Goal: Task Accomplishment & Management: Complete application form

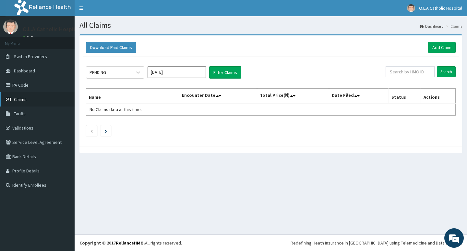
click at [22, 101] on span "Claims" at bounding box center [20, 99] width 13 height 6
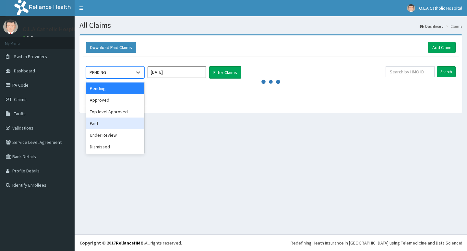
drag, startPoint x: 94, startPoint y: 123, endPoint x: 157, endPoint y: 84, distance: 73.9
click at [95, 121] on div "Paid" at bounding box center [115, 124] width 58 height 12
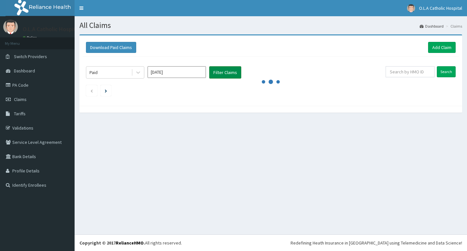
click at [231, 72] on button "Filter Claims" at bounding box center [225, 72] width 32 height 12
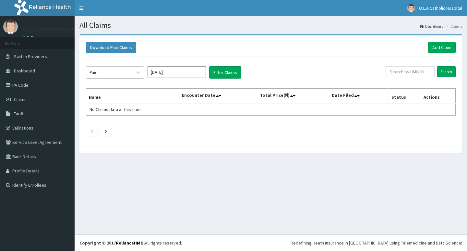
click at [120, 73] on div "Paid" at bounding box center [108, 72] width 45 height 10
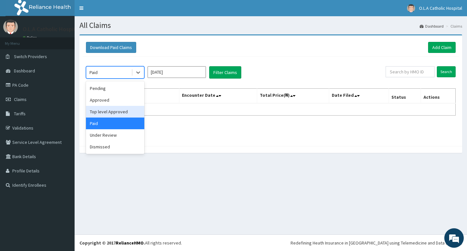
click at [200, 71] on input "Aug 2025" at bounding box center [177, 72] width 58 height 12
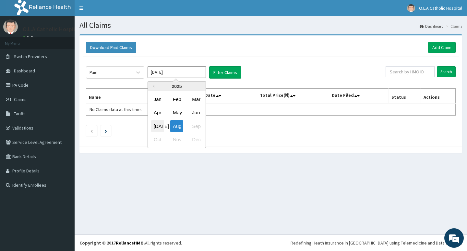
click at [162, 127] on div "Jul" at bounding box center [157, 126] width 13 height 12
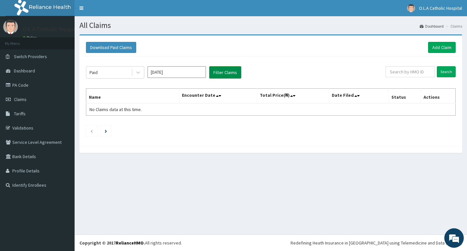
click at [227, 73] on button "Filter Claims" at bounding box center [225, 72] width 32 height 12
click at [229, 76] on button "Filter Claims" at bounding box center [225, 72] width 32 height 12
drag, startPoint x: 216, startPoint y: 69, endPoint x: 213, endPoint y: 70, distance: 3.3
click at [215, 70] on button "Filter Claims" at bounding box center [225, 72] width 32 height 12
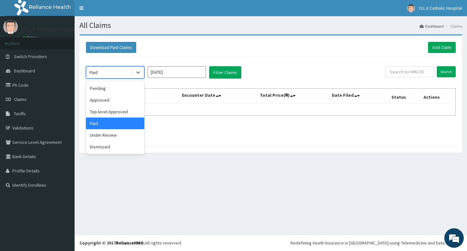
drag, startPoint x: 110, startPoint y: 71, endPoint x: 110, endPoint y: 80, distance: 9.4
click at [110, 71] on div "Paid" at bounding box center [108, 72] width 45 height 10
drag, startPoint x: 104, startPoint y: 99, endPoint x: 207, endPoint y: 77, distance: 105.2
click at [106, 99] on div "Approved" at bounding box center [115, 100] width 58 height 12
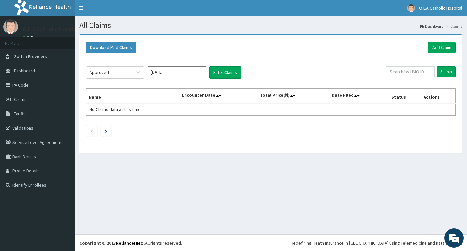
click at [249, 74] on div "Approved Jul 2025 Filter Claims" at bounding box center [236, 72] width 300 height 12
click at [204, 69] on input "Jul 2025" at bounding box center [177, 72] width 58 height 12
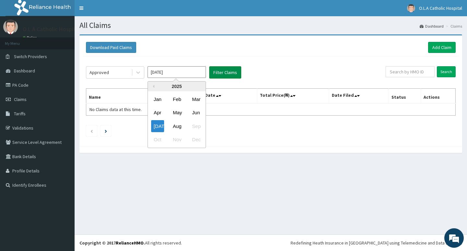
click at [230, 72] on button "Filter Claims" at bounding box center [225, 72] width 32 height 12
click at [230, 73] on button "Filter Claims" at bounding box center [225, 72] width 32 height 12
click at [230, 74] on button "Filter Claims" at bounding box center [225, 72] width 32 height 12
click at [166, 75] on input "Jul 2025" at bounding box center [177, 72] width 58 height 12
click at [172, 126] on div "Aug" at bounding box center [176, 126] width 13 height 12
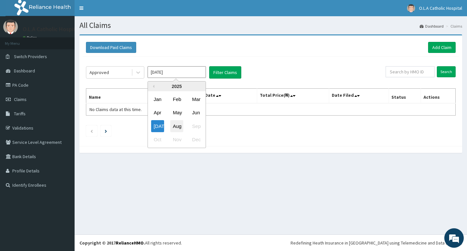
type input "Aug 2025"
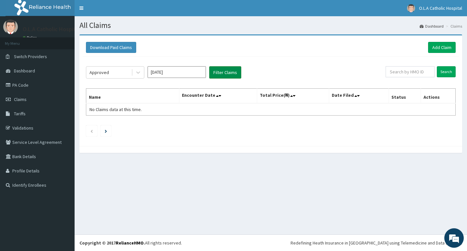
click at [223, 74] on button "Filter Claims" at bounding box center [225, 72] width 32 height 12
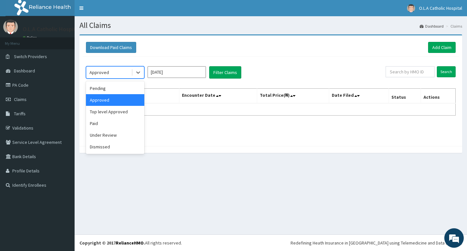
click at [114, 71] on div "Approved" at bounding box center [108, 72] width 45 height 10
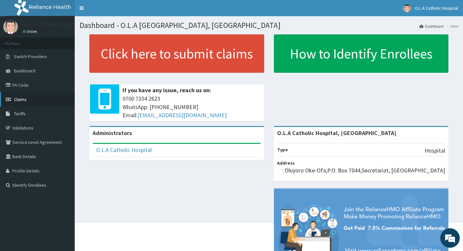
click at [29, 99] on link "Claims" at bounding box center [37, 99] width 75 height 14
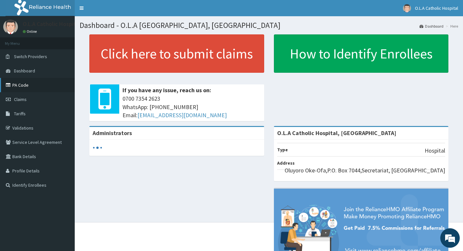
click at [27, 89] on link "PA Code" at bounding box center [37, 85] width 75 height 14
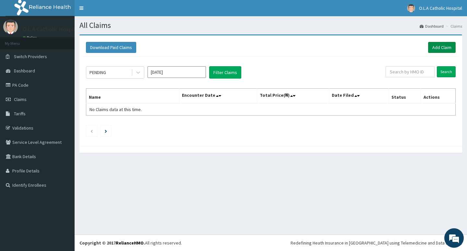
click at [433, 43] on link "Add Claim" at bounding box center [442, 47] width 28 height 11
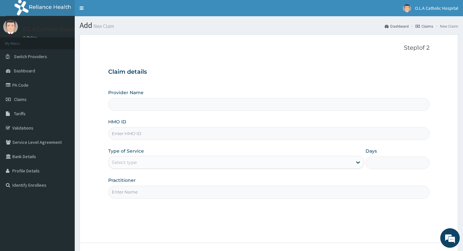
click at [145, 134] on input "HMO ID" at bounding box center [268, 133] width 321 height 13
type input "O.L.A Catholic Hospital, Oluyoro"
paste input "OHT/12425/A"
type input "OHT/12425/A"
click at [329, 162] on div "Select type" at bounding box center [229, 162] width 243 height 10
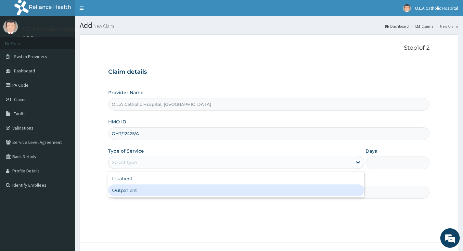
click at [295, 187] on div "Outpatient" at bounding box center [236, 190] width 256 height 12
type input "1"
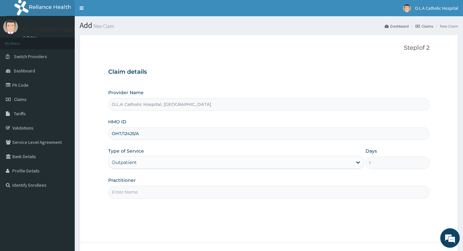
click at [277, 187] on input "Practitioner" at bounding box center [268, 192] width 321 height 13
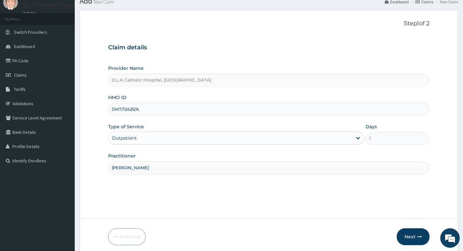
scroll to position [50, 0]
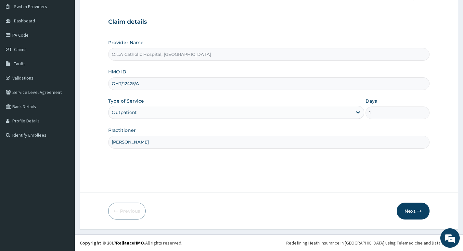
type input "[PERSON_NAME]"
click at [417, 207] on button "Next" at bounding box center [412, 211] width 33 height 17
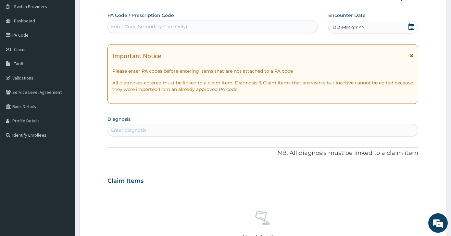
click at [253, 33] on div "PA Code / Prescription Code Enter Code(Secondary Care Only)" at bounding box center [212, 23] width 210 height 22
click at [252, 25] on div "Enter Code(Secondary Care Only)" at bounding box center [213, 26] width 210 height 10
paste input "PA/44A86F"
type input "PA/44A86F"
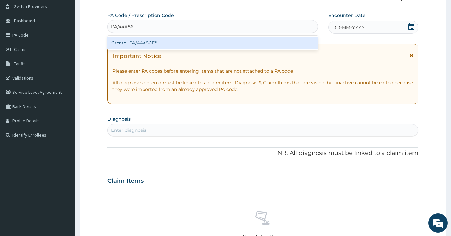
click at [237, 39] on div "Create "PA/44A86F"" at bounding box center [212, 43] width 210 height 12
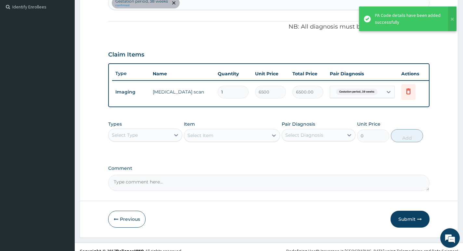
scroll to position [180, 0]
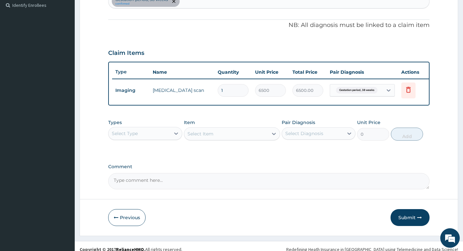
click at [128, 133] on div "Select Type" at bounding box center [138, 133] width 61 height 10
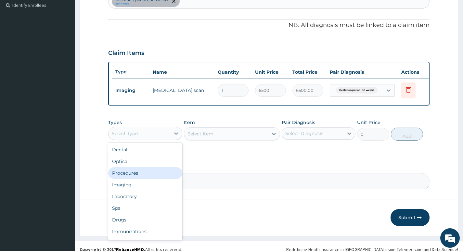
drag, startPoint x: 138, startPoint y: 179, endPoint x: 211, endPoint y: 146, distance: 80.5
click at [140, 177] on div "Procedures" at bounding box center [145, 173] width 74 height 12
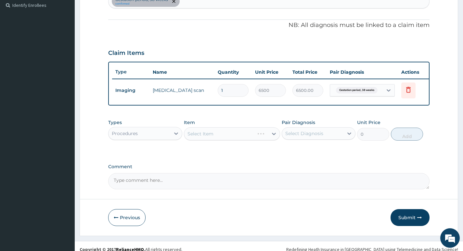
click at [212, 144] on div "Types option Procedures, selected. Select is focused ,type to refine list, pres…" at bounding box center [268, 130] width 321 height 28
click at [214, 139] on div "Select Item" at bounding box center [232, 133] width 96 height 13
click at [215, 139] on div "Select Item" at bounding box center [232, 133] width 96 height 13
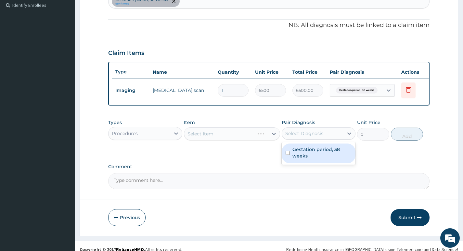
click at [289, 137] on div "Select Diagnosis" at bounding box center [304, 133] width 38 height 6
drag, startPoint x: 295, startPoint y: 158, endPoint x: 244, endPoint y: 143, distance: 53.5
click at [294, 157] on label "Gestation period, 38 weeks" at bounding box center [321, 152] width 59 height 13
checkbox input "true"
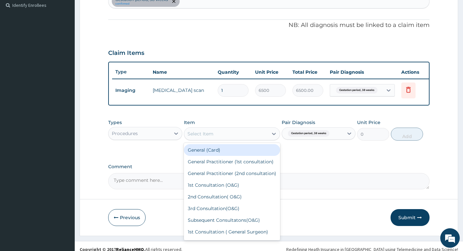
click at [242, 139] on div "Select Item" at bounding box center [226, 134] width 84 height 10
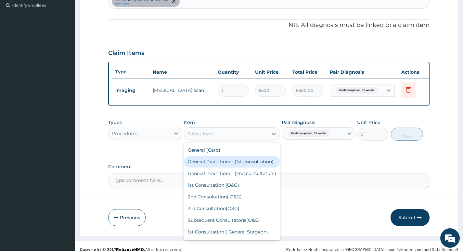
click at [222, 167] on div "General Practitioner (1st consultation)" at bounding box center [232, 162] width 96 height 12
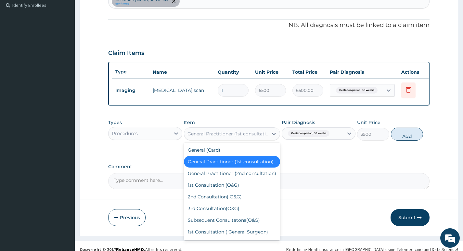
click at [220, 137] on div "General Practitioner (1st consultation)" at bounding box center [227, 133] width 81 height 6
click at [224, 179] on div "General Practitioner (2nd consultation)" at bounding box center [232, 174] width 96 height 12
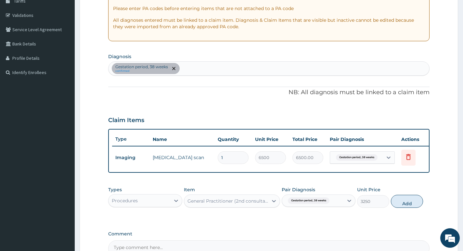
scroll to position [162, 0]
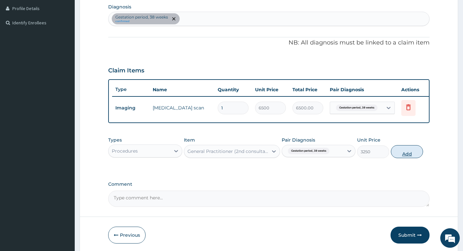
click at [395, 157] on button "Add" at bounding box center [407, 151] width 32 height 13
type input "0"
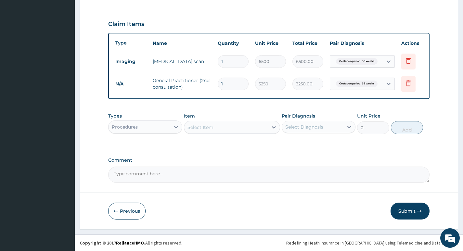
scroll to position [214, 0]
click at [407, 208] on button "Submit" at bounding box center [409, 211] width 39 height 17
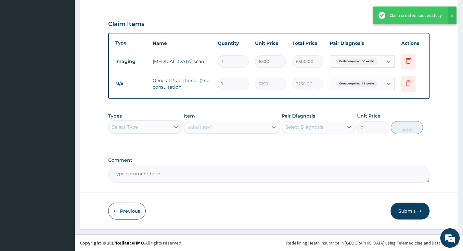
scroll to position [91, 0]
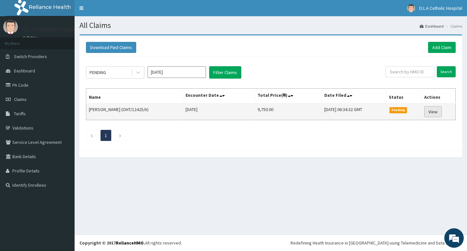
click at [438, 110] on link "View" at bounding box center [434, 111] width 18 height 11
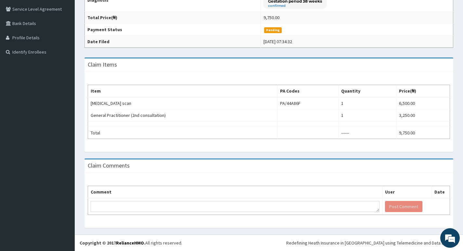
scroll to position [3, 0]
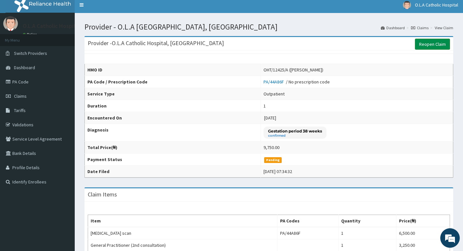
drag, startPoint x: 433, startPoint y: 42, endPoint x: 424, endPoint y: 47, distance: 10.8
click at [433, 42] on link "Reopen Claim" at bounding box center [432, 44] width 35 height 11
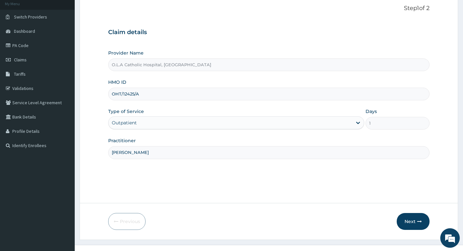
scroll to position [50, 0]
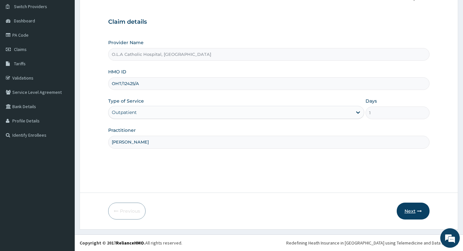
click at [414, 210] on button "Next" at bounding box center [412, 211] width 33 height 17
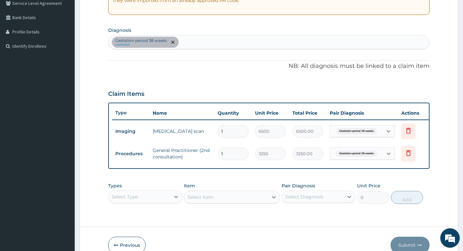
scroll to position [178, 0]
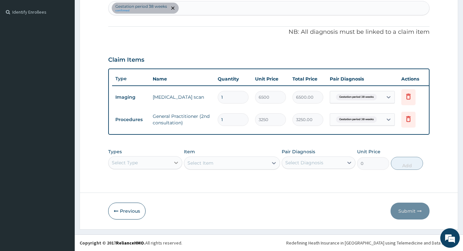
click at [171, 164] on div "Select Type" at bounding box center [145, 162] width 74 height 13
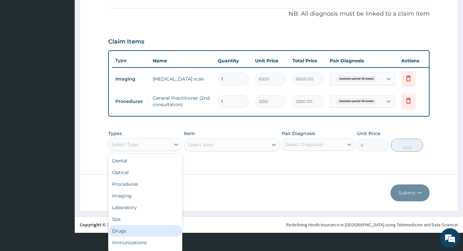
drag, startPoint x: 127, startPoint y: 232, endPoint x: 143, endPoint y: 184, distance: 50.3
click at [127, 231] on div "Drugs" at bounding box center [145, 231] width 74 height 12
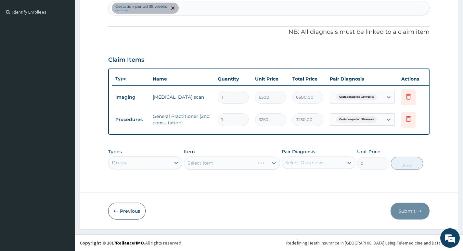
scroll to position [0, 0]
drag, startPoint x: 195, startPoint y: 155, endPoint x: 198, endPoint y: 158, distance: 3.9
click at [196, 155] on div "Item Select Item" at bounding box center [232, 158] width 96 height 21
click at [198, 159] on div "Select Item" at bounding box center [232, 162] width 96 height 13
click at [204, 162] on div "Select Item" at bounding box center [232, 162] width 96 height 13
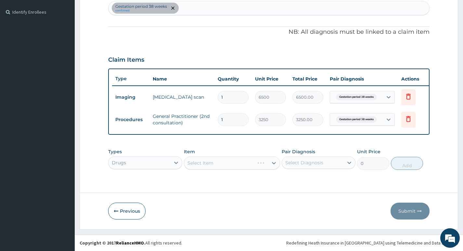
click at [229, 163] on div "Select Item" at bounding box center [232, 162] width 96 height 13
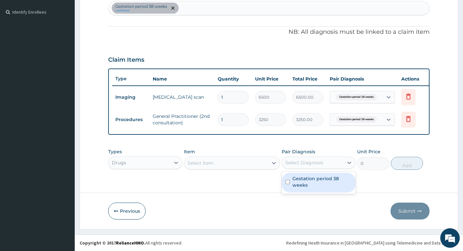
click at [298, 162] on div "Select Diagnosis" at bounding box center [304, 162] width 38 height 6
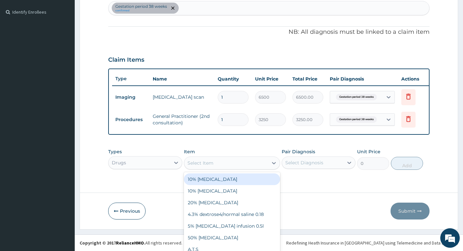
click at [241, 164] on div "option 10% Dextrose focused, 1 of 1173. 1173 results available. Use Up and Down…" at bounding box center [232, 162] width 96 height 13
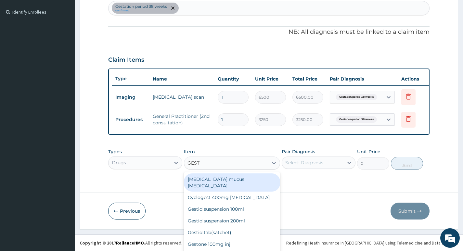
type input "GESTI"
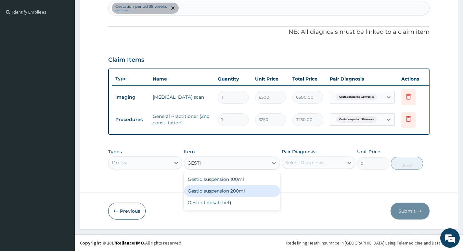
click at [245, 189] on div "Gestid suspension 200ml" at bounding box center [232, 191] width 96 height 12
type input "1080"
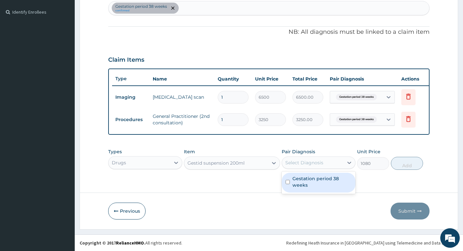
click at [299, 161] on div "Select Diagnosis" at bounding box center [304, 162] width 38 height 6
click at [304, 187] on label "Gestation period 38 weeks" at bounding box center [321, 181] width 59 height 13
checkbox input "true"
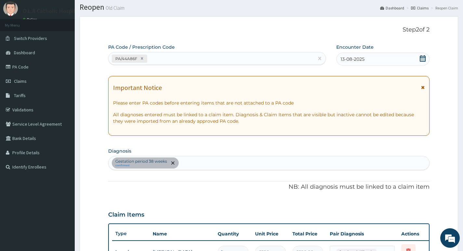
scroll to position [16, 0]
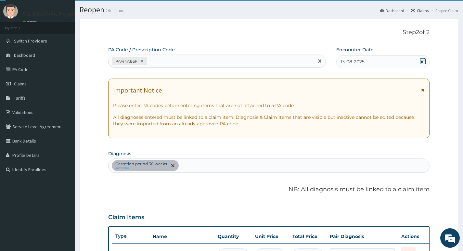
drag, startPoint x: 176, startPoint y: 61, endPoint x: 172, endPoint y: 56, distance: 6.9
click at [174, 61] on div "PA/44A86F" at bounding box center [210, 61] width 205 height 11
type input "G"
type input "0.00"
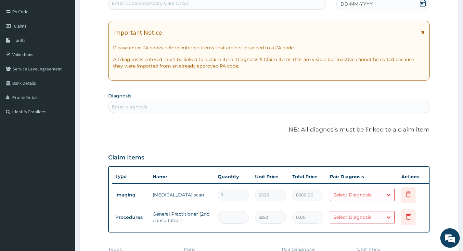
scroll to position [0, 0]
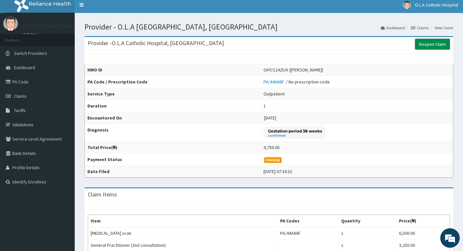
click at [437, 46] on link "Reopen Claim" at bounding box center [432, 44] width 35 height 11
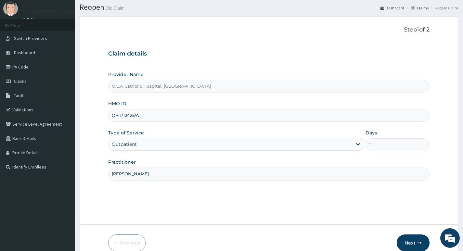
scroll to position [50, 0]
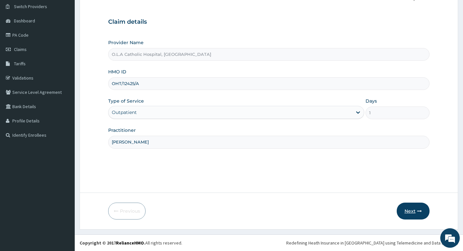
click at [405, 212] on button "Next" at bounding box center [412, 211] width 33 height 17
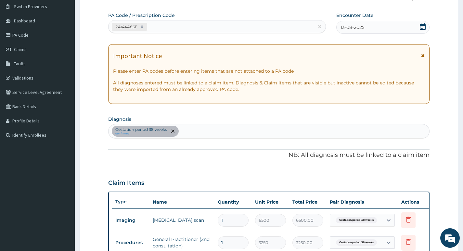
click at [193, 130] on div "Gestation period 38 weeks confirmed" at bounding box center [268, 131] width 320 height 14
type input "GASTR"
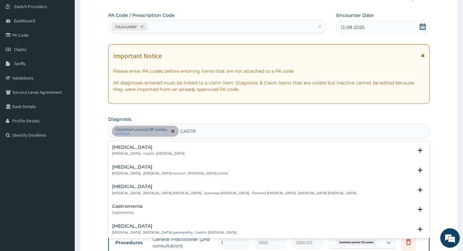
scroll to position [0, 0]
click at [202, 149] on div "[MEDICAL_DATA] [MEDICAL_DATA] , Gastric [MEDICAL_DATA]" at bounding box center [268, 150] width 313 height 11
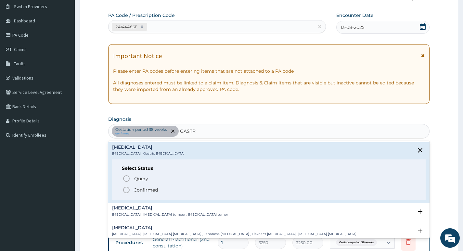
click at [143, 188] on p "Confirmed" at bounding box center [145, 190] width 24 height 6
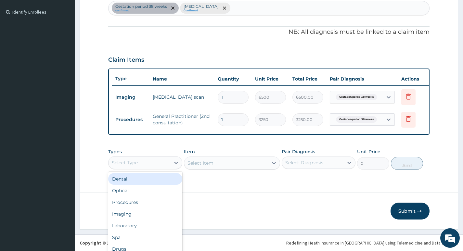
scroll to position [18, 0]
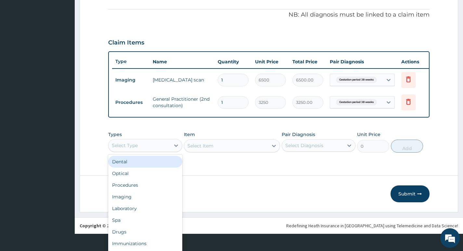
click at [153, 152] on div "option Dental focused, 1 of 10. 10 results available. Use Up and Down to choose…" at bounding box center [145, 145] width 74 height 13
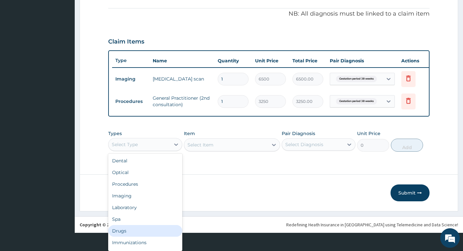
click at [122, 230] on div "Drugs" at bounding box center [145, 231] width 74 height 12
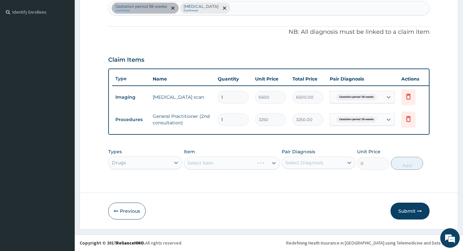
scroll to position [0, 0]
click at [224, 166] on div "Select Item" at bounding box center [232, 162] width 96 height 13
click at [302, 164] on div "Select Diagnosis" at bounding box center [304, 162] width 38 height 6
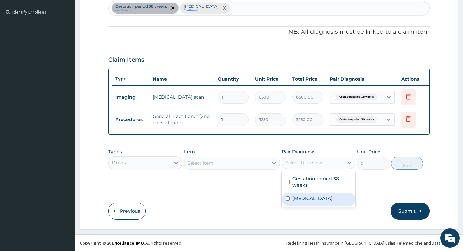
click at [311, 196] on div "Gastritis" at bounding box center [318, 198] width 74 height 13
checkbox input "true"
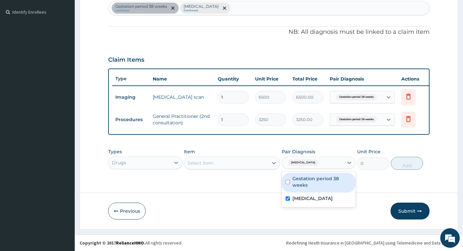
click at [212, 160] on div "Select Item" at bounding box center [226, 163] width 84 height 10
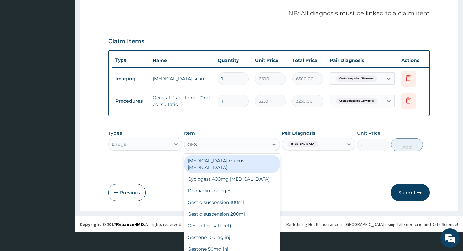
scroll to position [17, 0]
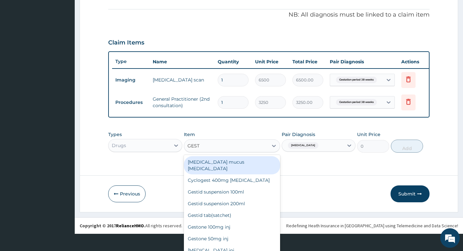
type input "GESTI"
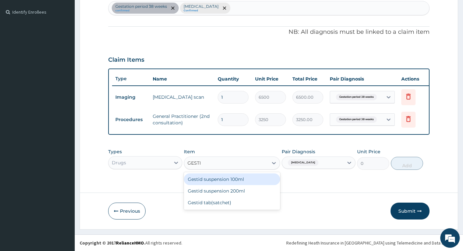
scroll to position [0, 0]
click at [238, 181] on div "Gestid suspension 100ml" at bounding box center [232, 179] width 96 height 12
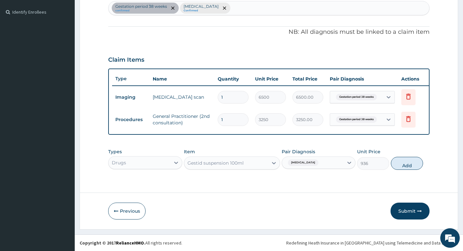
click at [240, 165] on div "Gestid suspension 100ml" at bounding box center [232, 162] width 96 height 13
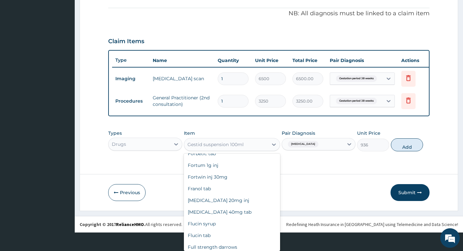
scroll to position [6678, 0]
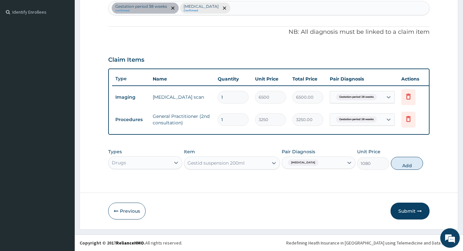
scroll to position [0, 0]
click at [415, 212] on button "Submit" at bounding box center [409, 211] width 39 height 17
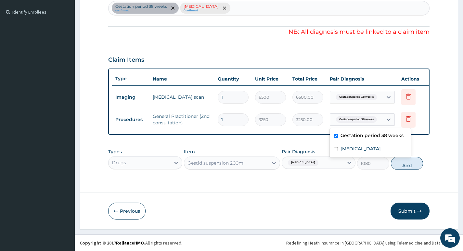
click at [366, 116] on span "Gestation period 38 weeks" at bounding box center [356, 119] width 41 height 6
click at [400, 166] on button "Add" at bounding box center [407, 163] width 32 height 13
type input "0"
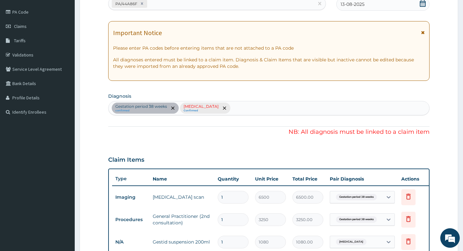
scroll to position [70, 0]
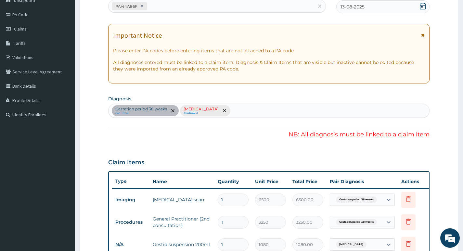
click at [225, 110] on div "Gestation period 38 weeks confirmed Gastritis Confirmed" at bounding box center [268, 111] width 320 height 14
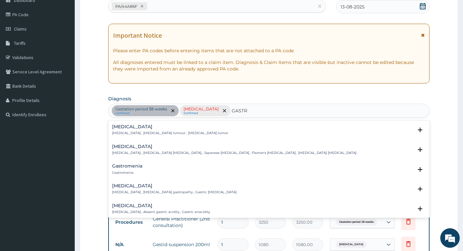
type input "GASTRI"
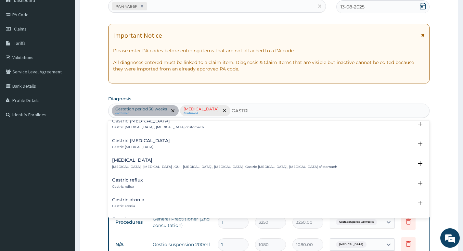
scroll to position [97, 0]
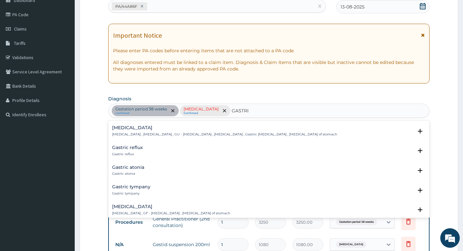
click at [133, 149] on h4 "Gastric reflux" at bounding box center [127, 147] width 31 height 5
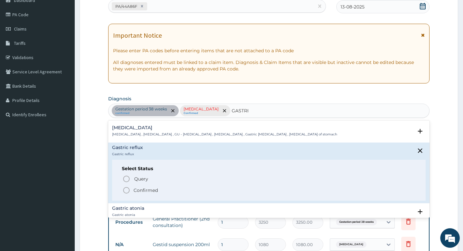
click at [130, 189] on icon "status option filled" at bounding box center [126, 190] width 8 height 8
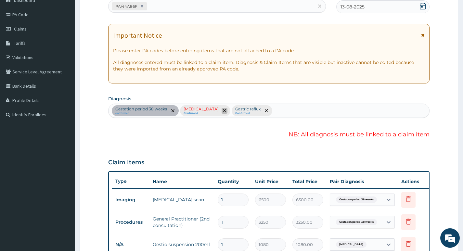
click at [223, 110] on icon "remove selection option" at bounding box center [224, 110] width 3 height 3
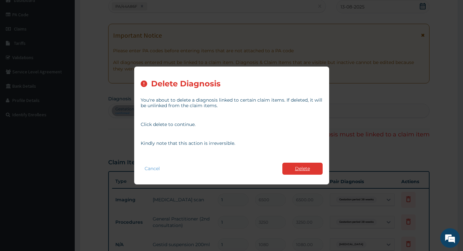
click at [315, 169] on button "Delete" at bounding box center [302, 169] width 40 height 12
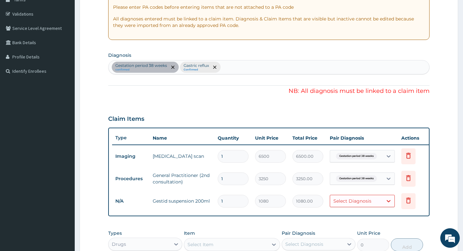
scroll to position [200, 0]
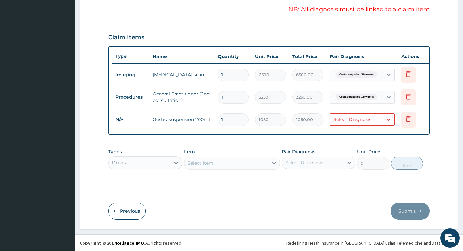
click at [377, 114] on div "Select Diagnosis" at bounding box center [356, 119] width 53 height 10
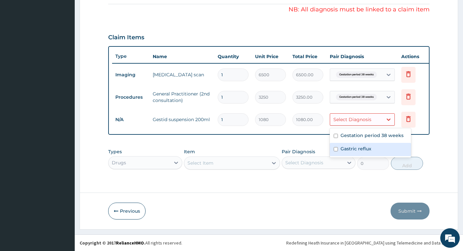
click at [365, 145] on label "Gastric reflux" at bounding box center [355, 148] width 31 height 6
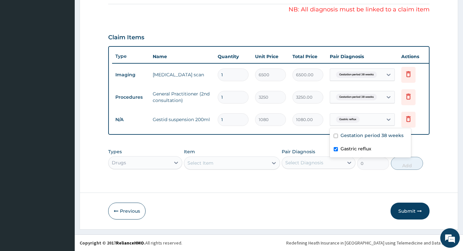
checkbox input "true"
click at [415, 210] on button "Submit" at bounding box center [409, 211] width 39 height 17
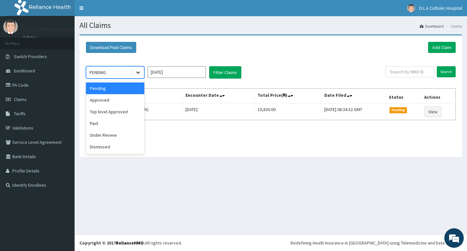
click at [140, 68] on div at bounding box center [138, 73] width 12 height 12
click at [105, 123] on div "Paid" at bounding box center [115, 124] width 58 height 12
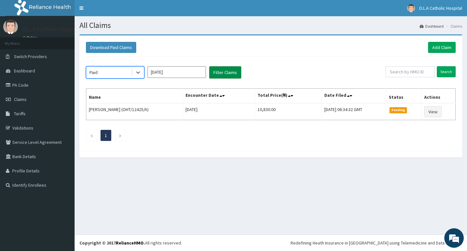
click at [211, 71] on button "Filter Claims" at bounding box center [225, 72] width 32 height 12
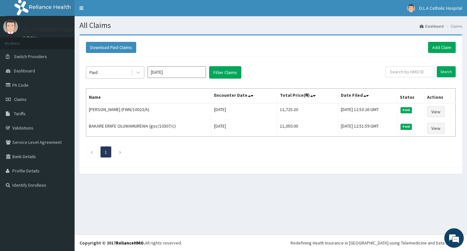
click at [115, 74] on div "Paid" at bounding box center [108, 72] width 45 height 10
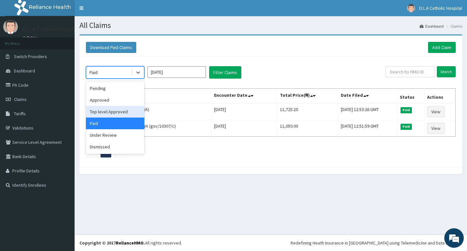
click at [113, 113] on div "Top level Approved" at bounding box center [115, 112] width 58 height 12
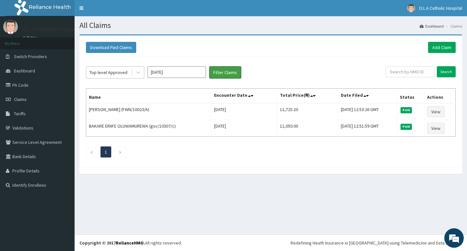
drag, startPoint x: 235, startPoint y: 75, endPoint x: 131, endPoint y: 76, distance: 103.6
click at [234, 75] on button "Filter Claims" at bounding box center [225, 72] width 32 height 12
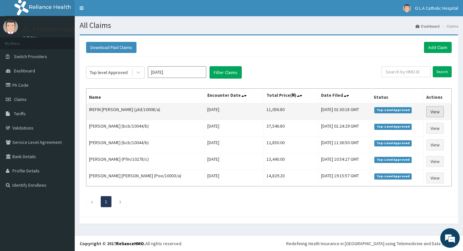
click at [433, 112] on link "View" at bounding box center [435, 111] width 18 height 11
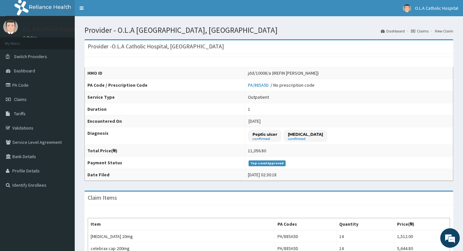
click at [248, 75] on div "jdd/10008/a (IREFIN [PERSON_NAME])" at bounding box center [283, 73] width 71 height 6
click at [248, 73] on div "jdd/10008/a (IREFIN [PERSON_NAME])" at bounding box center [283, 73] width 71 height 6
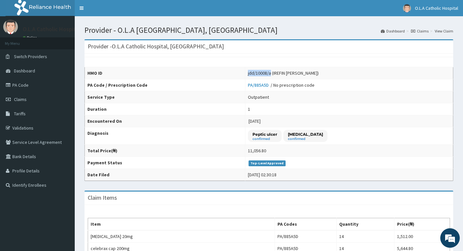
drag, startPoint x: 233, startPoint y: 72, endPoint x: 254, endPoint y: 72, distance: 20.5
click at [256, 74] on td "jdd/10008/a (IREFIN [PERSON_NAME])" at bounding box center [349, 73] width 208 height 12
copy div "jdd/10008/"
click at [21, 101] on span "Claims" at bounding box center [20, 99] width 13 height 6
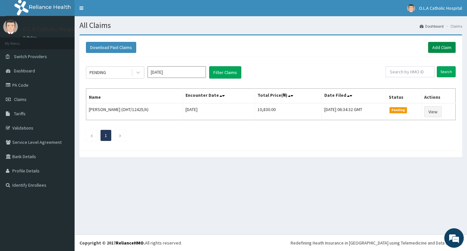
click at [431, 43] on link "Add Claim" at bounding box center [442, 47] width 28 height 11
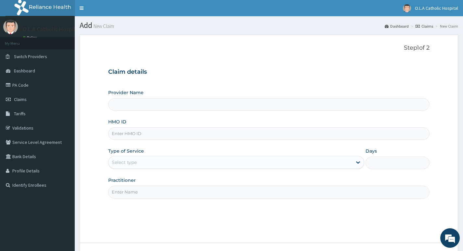
click at [138, 136] on input "HMO ID" at bounding box center [268, 133] width 321 height 13
paste input "jdd/10008/"
type input "jdd/10008/"
type input "O.L.A Catholic Hospital, [GEOGRAPHIC_DATA]"
type input "jdd/10008/a"
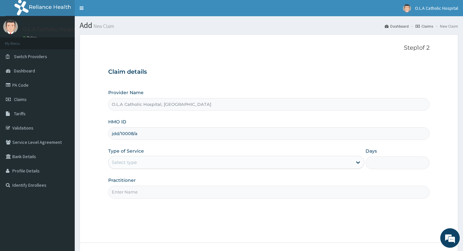
click at [132, 194] on input "Practitioner" at bounding box center [268, 192] width 321 height 13
type input "DR SALAWU"
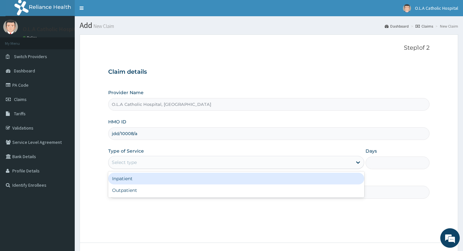
click at [148, 165] on div "Select type" at bounding box center [229, 162] width 243 height 10
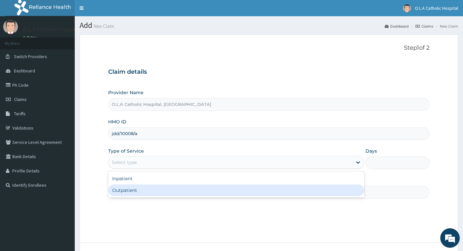
drag, startPoint x: 150, startPoint y: 194, endPoint x: 316, endPoint y: 213, distance: 167.7
click at [159, 193] on div "Outpatient" at bounding box center [236, 190] width 256 height 12
type input "1"
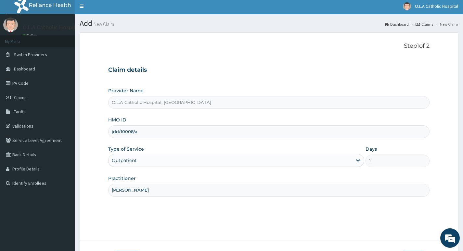
scroll to position [50, 0]
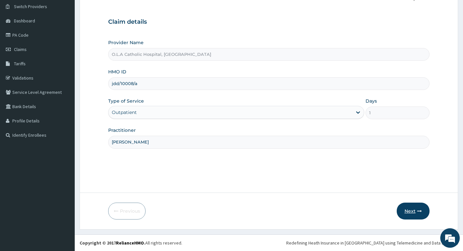
click at [402, 211] on button "Next" at bounding box center [412, 211] width 33 height 17
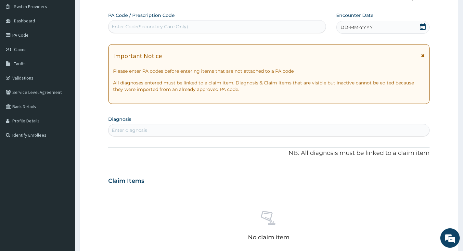
click at [182, 26] on div "Enter Code(Secondary Care Only)" at bounding box center [150, 26] width 76 height 6
paste input "PA/880A64"
type input "PA/880A64"
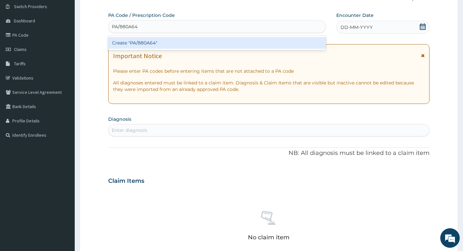
click at [177, 41] on div "Create "PA/880A64"" at bounding box center [216, 43] width 217 height 12
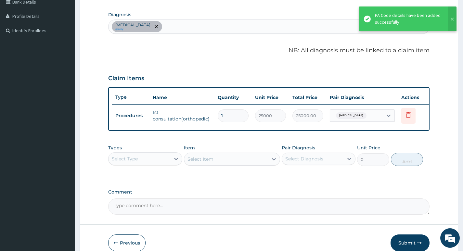
scroll to position [180, 0]
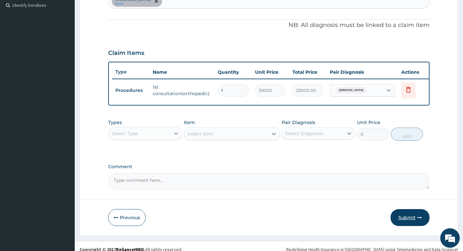
click at [409, 224] on button "Submit" at bounding box center [409, 217] width 39 height 17
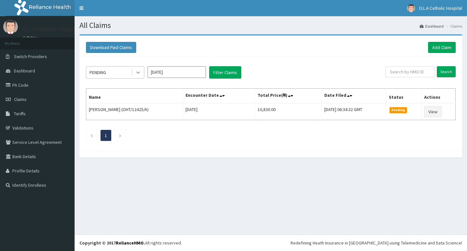
click at [138, 73] on icon at bounding box center [138, 73] width 4 height 2
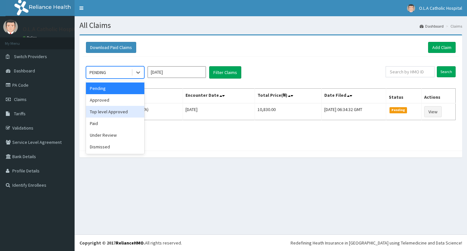
click at [123, 111] on div "Top level Approved" at bounding box center [115, 112] width 58 height 12
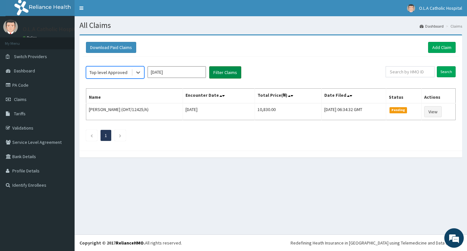
click at [225, 70] on button "Filter Claims" at bounding box center [225, 72] width 32 height 12
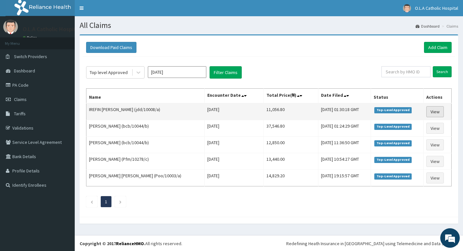
click at [433, 108] on link "View" at bounding box center [435, 111] width 18 height 11
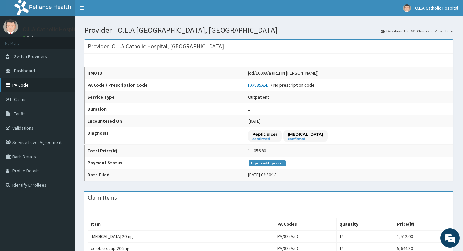
click at [31, 84] on link "PA Code" at bounding box center [37, 85] width 75 height 14
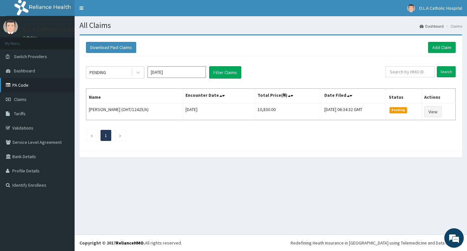
click at [66, 85] on link "PA Code" at bounding box center [37, 85] width 75 height 14
click at [447, 47] on link "Add Claim" at bounding box center [442, 47] width 28 height 11
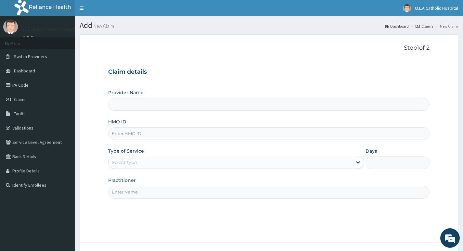
click at [134, 136] on input "HMO ID" at bounding box center [268, 133] width 321 height 13
type input "O.L.A Catholic Hospital, [GEOGRAPHIC_DATA]"
drag, startPoint x: 137, startPoint y: 135, endPoint x: 294, endPoint y: 187, distance: 165.8
click at [300, 190] on input "Practitioner" at bounding box center [268, 192] width 321 height 13
drag, startPoint x: 131, startPoint y: 130, endPoint x: 135, endPoint y: 125, distance: 6.5
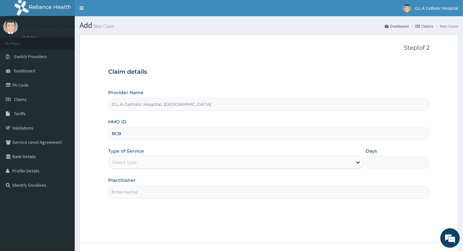
click at [132, 130] on input "BCB" at bounding box center [268, 133] width 321 height 13
type input "bcb/10025/e"
drag, startPoint x: 139, startPoint y: 161, endPoint x: 141, endPoint y: 165, distance: 4.4
click at [140, 162] on div "Select type" at bounding box center [229, 162] width 243 height 10
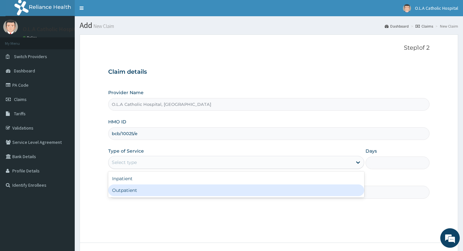
click at [148, 188] on div "Outpatient" at bounding box center [236, 190] width 256 height 12
type input "1"
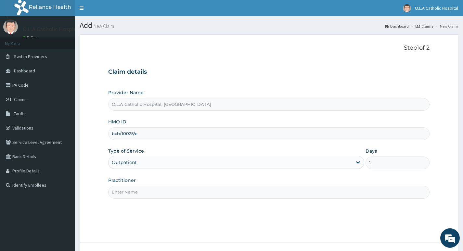
click at [150, 189] on input "Practitioner" at bounding box center [268, 192] width 321 height 13
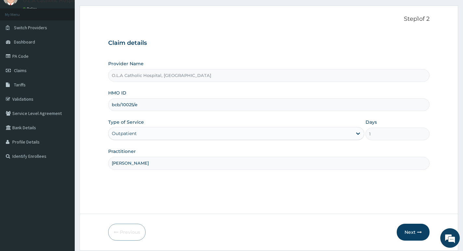
scroll to position [50, 0]
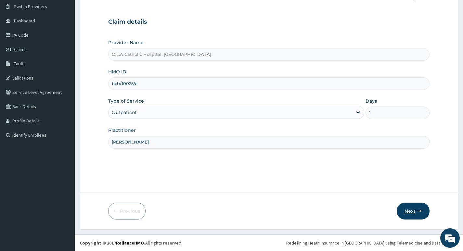
type input "[PERSON_NAME]"
click at [418, 214] on button "Next" at bounding box center [412, 211] width 33 height 17
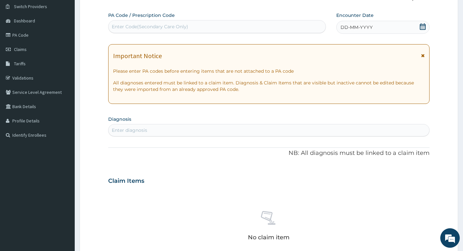
click at [401, 28] on div "DD-MM-YYYY" at bounding box center [382, 27] width 93 height 13
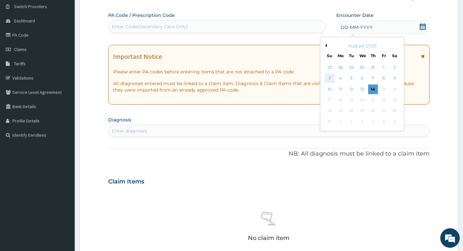
click at [330, 74] on div "3" at bounding box center [329, 79] width 10 height 10
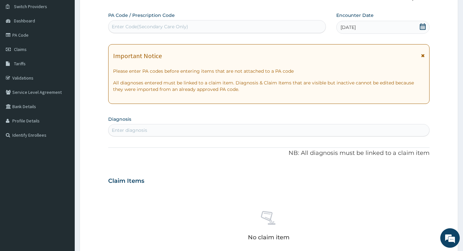
click at [202, 126] on div "Enter diagnosis" at bounding box center [268, 130] width 320 height 10
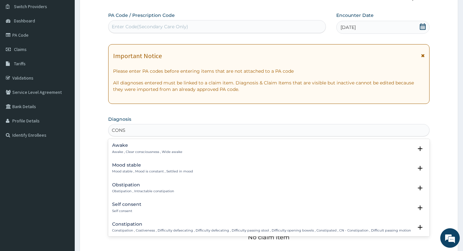
type input "CONST"
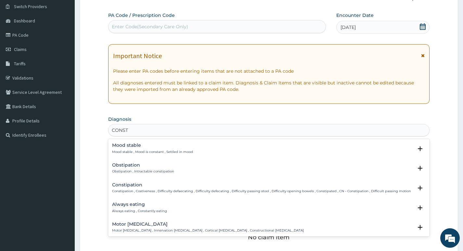
click at [159, 188] on div "Constipation Constipation , Costiveness , Difficulty defaecating , Difficulty d…" at bounding box center [261, 187] width 299 height 11
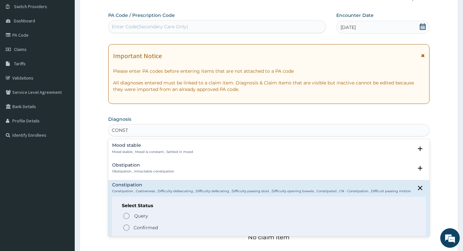
drag, startPoint x: 146, startPoint y: 226, endPoint x: 224, endPoint y: 177, distance: 91.9
click at [152, 226] on p "Confirmed" at bounding box center [145, 227] width 24 height 6
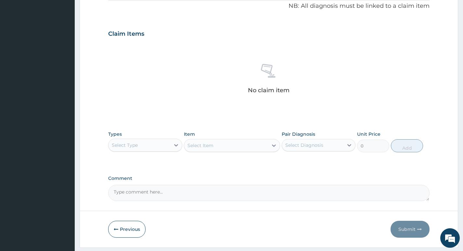
scroll to position [212, 0]
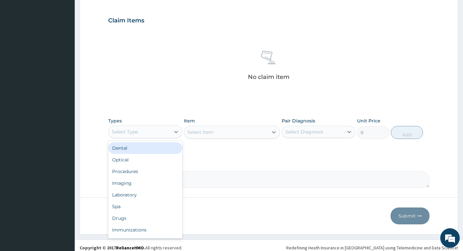
drag, startPoint x: 150, startPoint y: 126, endPoint x: 148, endPoint y: 139, distance: 12.8
click at [149, 130] on div "Select Type" at bounding box center [145, 131] width 74 height 13
drag, startPoint x: 133, startPoint y: 149, endPoint x: 172, endPoint y: 141, distance: 39.7
click at [133, 149] on div "Procedures" at bounding box center [145, 149] width 74 height 12
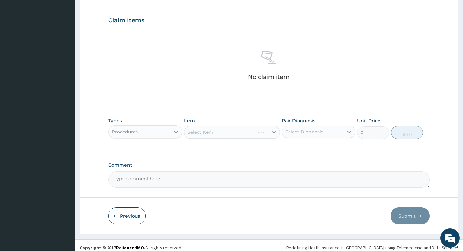
click at [199, 132] on div "Select Item" at bounding box center [232, 132] width 96 height 13
drag, startPoint x: 304, startPoint y: 131, endPoint x: 306, endPoint y: 140, distance: 9.1
click at [304, 131] on div "Select Diagnosis" at bounding box center [304, 132] width 38 height 6
click at [309, 149] on label "Constipation" at bounding box center [307, 147] width 30 height 6
checkbox input "true"
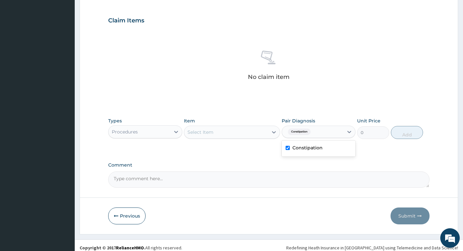
click at [221, 138] on div "Select Item" at bounding box center [232, 132] width 96 height 13
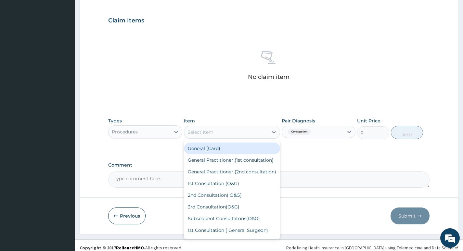
drag, startPoint x: 222, startPoint y: 146, endPoint x: 297, endPoint y: 140, distance: 75.9
click at [230, 145] on div "General (Card)" at bounding box center [232, 149] width 96 height 12
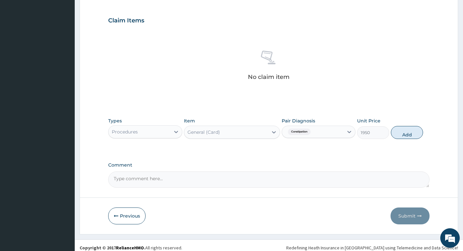
drag, startPoint x: 410, startPoint y: 132, endPoint x: 270, endPoint y: 150, distance: 141.0
click at [404, 133] on button "Add" at bounding box center [407, 132] width 32 height 13
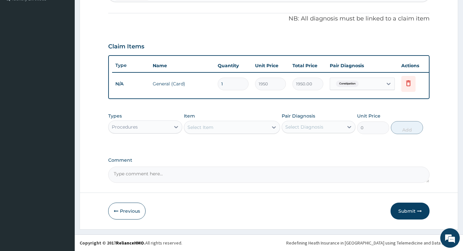
scroll to position [191, 0]
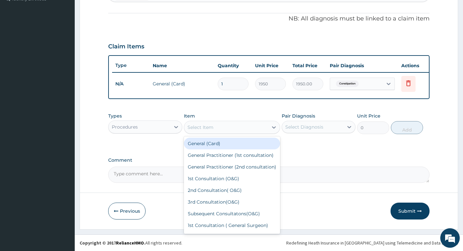
drag, startPoint x: 217, startPoint y: 131, endPoint x: 217, endPoint y: 143, distance: 11.4
click at [217, 131] on div "Select Item" at bounding box center [226, 127] width 84 height 10
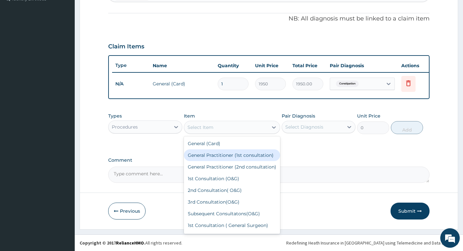
drag, startPoint x: 219, startPoint y: 156, endPoint x: 225, endPoint y: 154, distance: 6.4
click at [220, 157] on div "General Practitioner (1st consultation)" at bounding box center [232, 155] width 96 height 12
type input "3900"
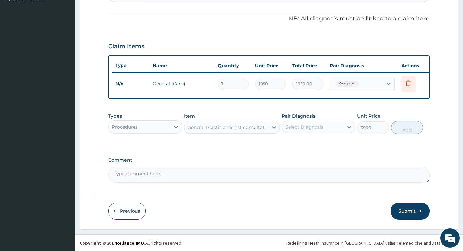
click at [295, 131] on div "Select Diagnosis" at bounding box center [312, 127] width 61 height 10
click at [303, 148] on div "Constipation" at bounding box center [318, 143] width 74 height 13
checkbox input "true"
click at [395, 128] on button "Add" at bounding box center [407, 127] width 32 height 13
type input "0"
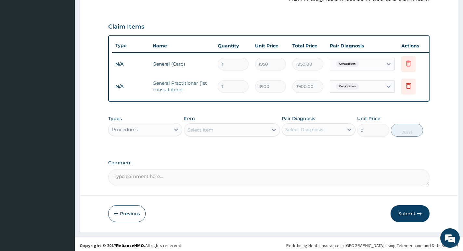
scroll to position [214, 0]
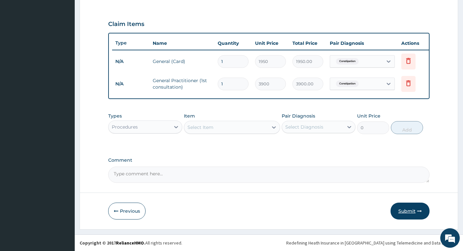
click at [417, 210] on icon "button" at bounding box center [419, 211] width 5 height 5
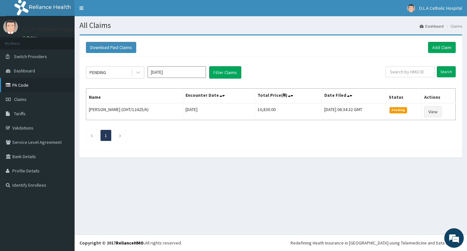
click at [27, 84] on link "PA Code" at bounding box center [37, 85] width 75 height 14
